Goal: Register for event/course

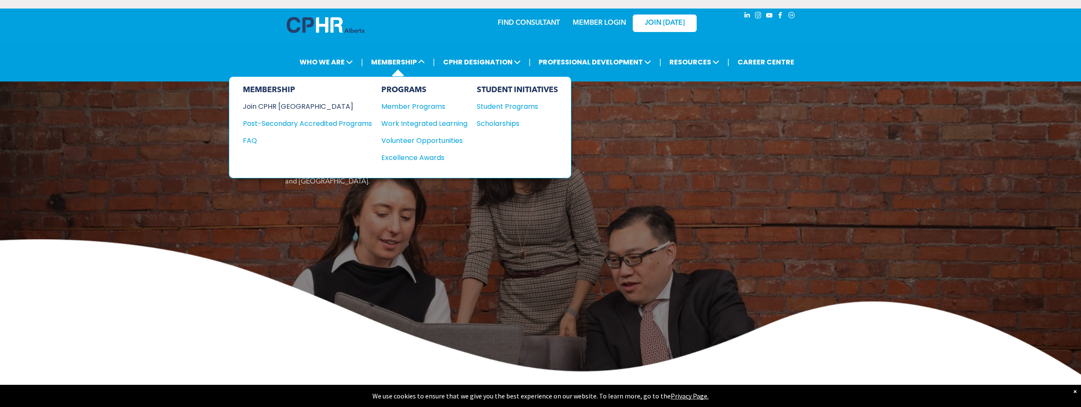
click at [291, 107] on div "Join CPHR [GEOGRAPHIC_DATA]" at bounding box center [301, 106] width 116 height 11
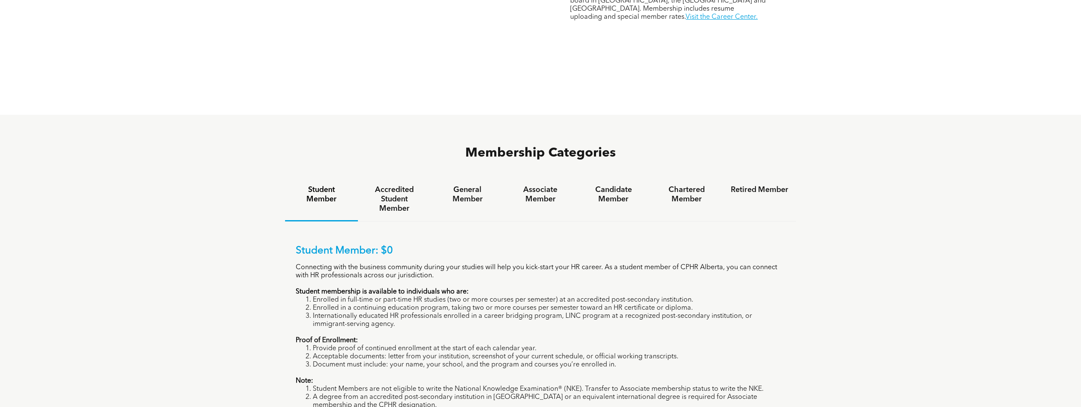
scroll to position [639, 0]
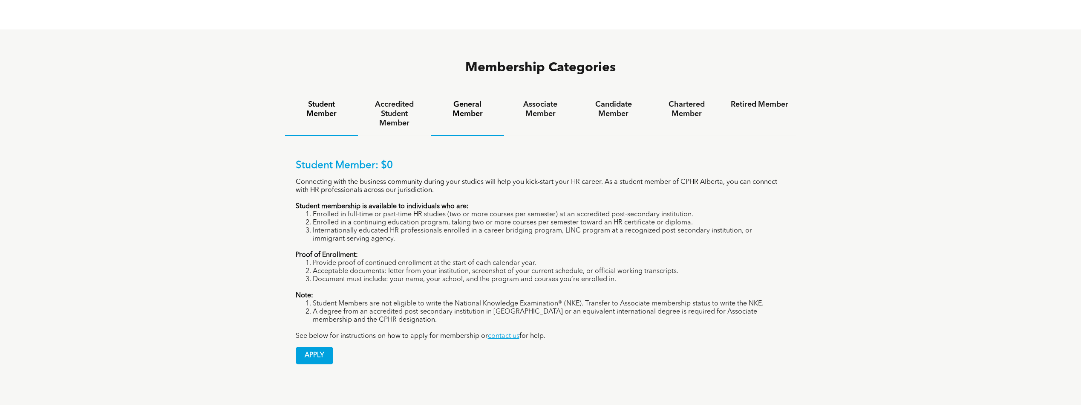
click at [472, 100] on h4 "General Member" at bounding box center [468, 109] width 58 height 19
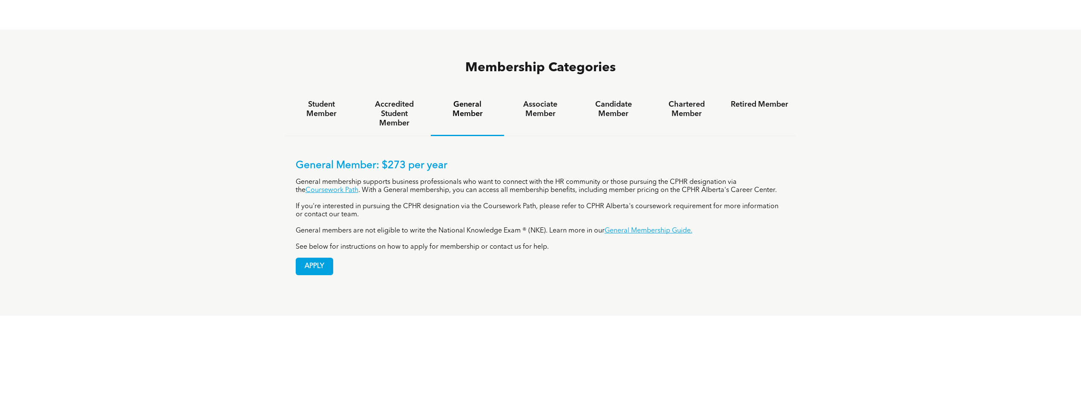
drag, startPoint x: 766, startPoint y: 298, endPoint x: 730, endPoint y: 299, distance: 35.8
click at [763, 315] on div "How to Apply for CPHR Alberta Membership CPHR Alberta has membership types to m…" at bounding box center [540, 412] width 1081 height 194
click at [531, 100] on h4 "Associate Member" at bounding box center [541, 109] width 58 height 19
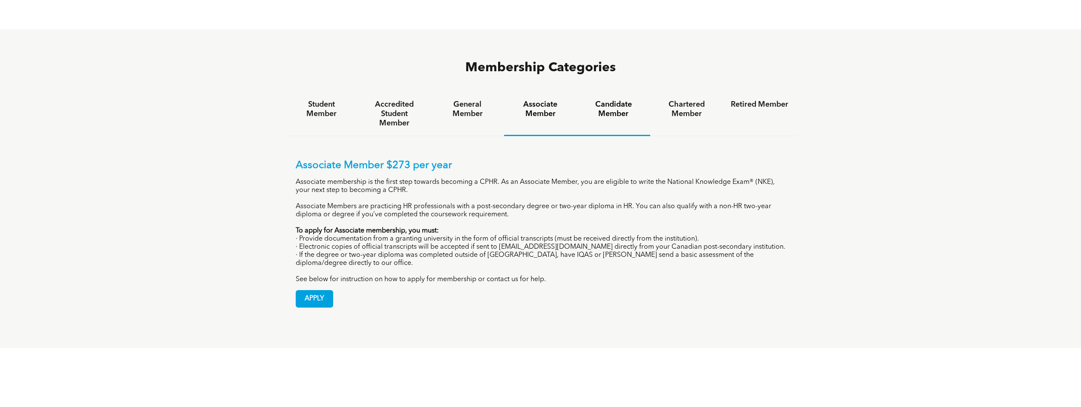
click at [605, 100] on h4 "Candidate Member" at bounding box center [614, 109] width 58 height 19
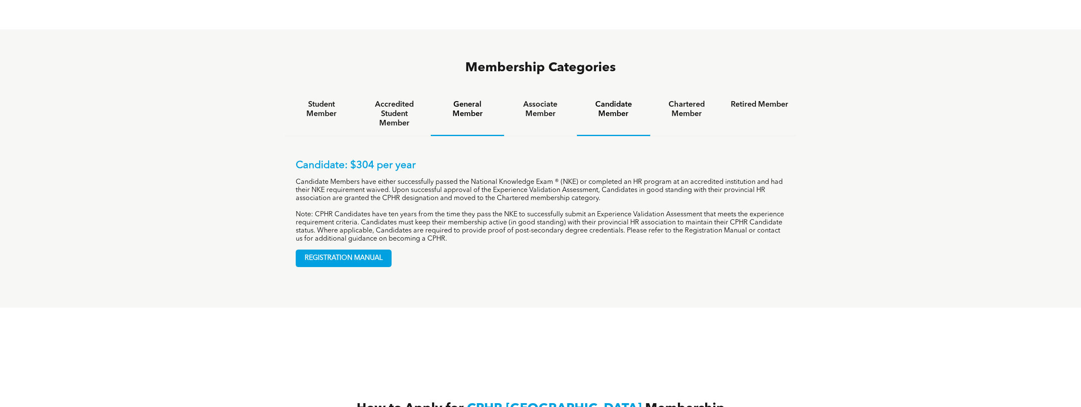
click at [462, 100] on h4 "General Member" at bounding box center [468, 109] width 58 height 19
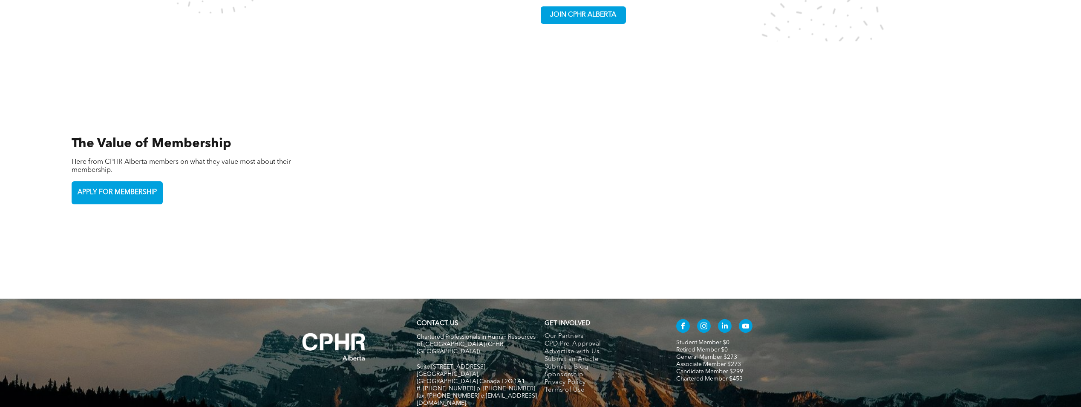
scroll to position [1967, 0]
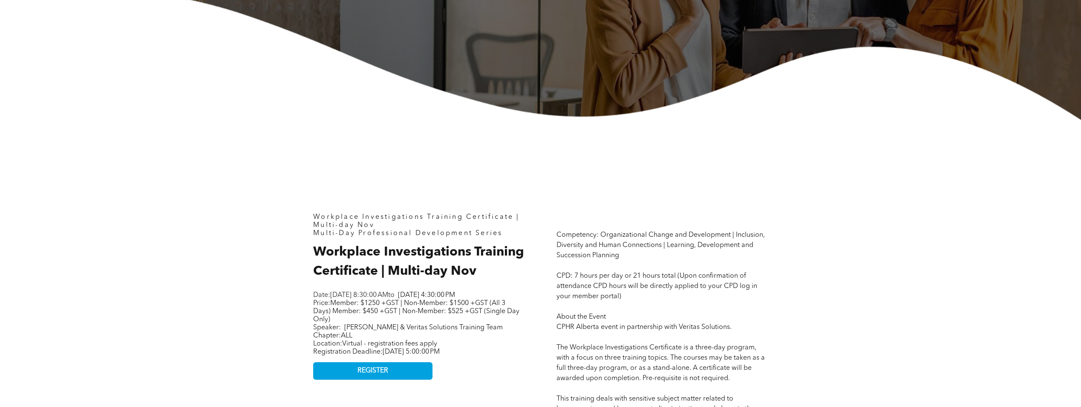
scroll to position [298, 0]
